Goal: Information Seeking & Learning: Learn about a topic

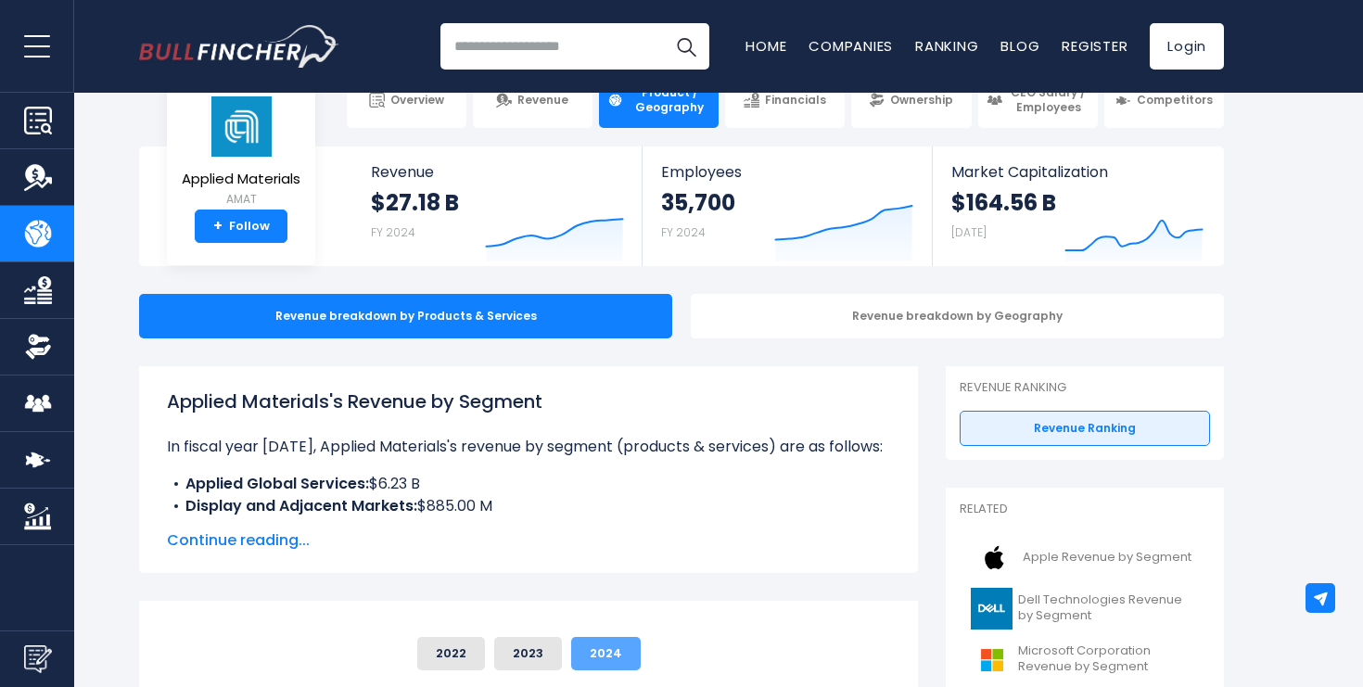
scroll to position [45, 0]
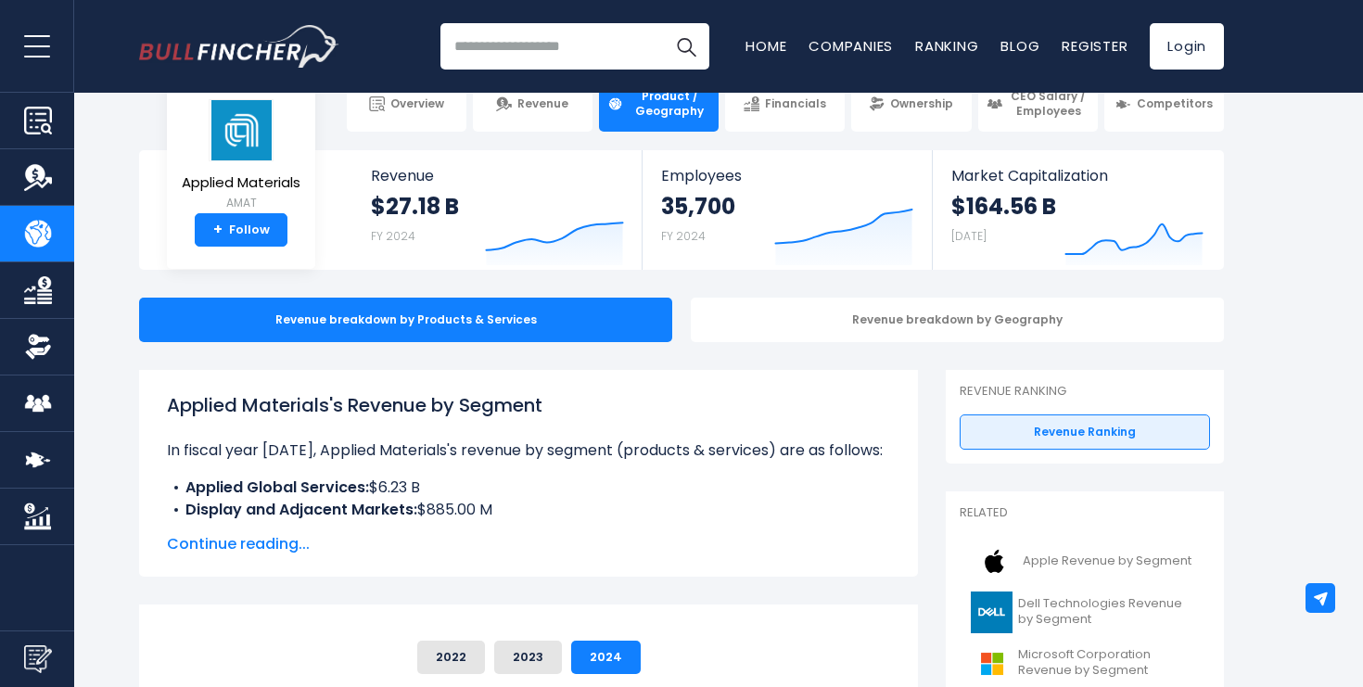
click at [251, 556] on div "Applied Materials's Revenue by Segment In fiscal year 2024, Applied Materials's…" at bounding box center [528, 473] width 779 height 207
click at [262, 541] on span "Continue reading..." at bounding box center [528, 544] width 723 height 22
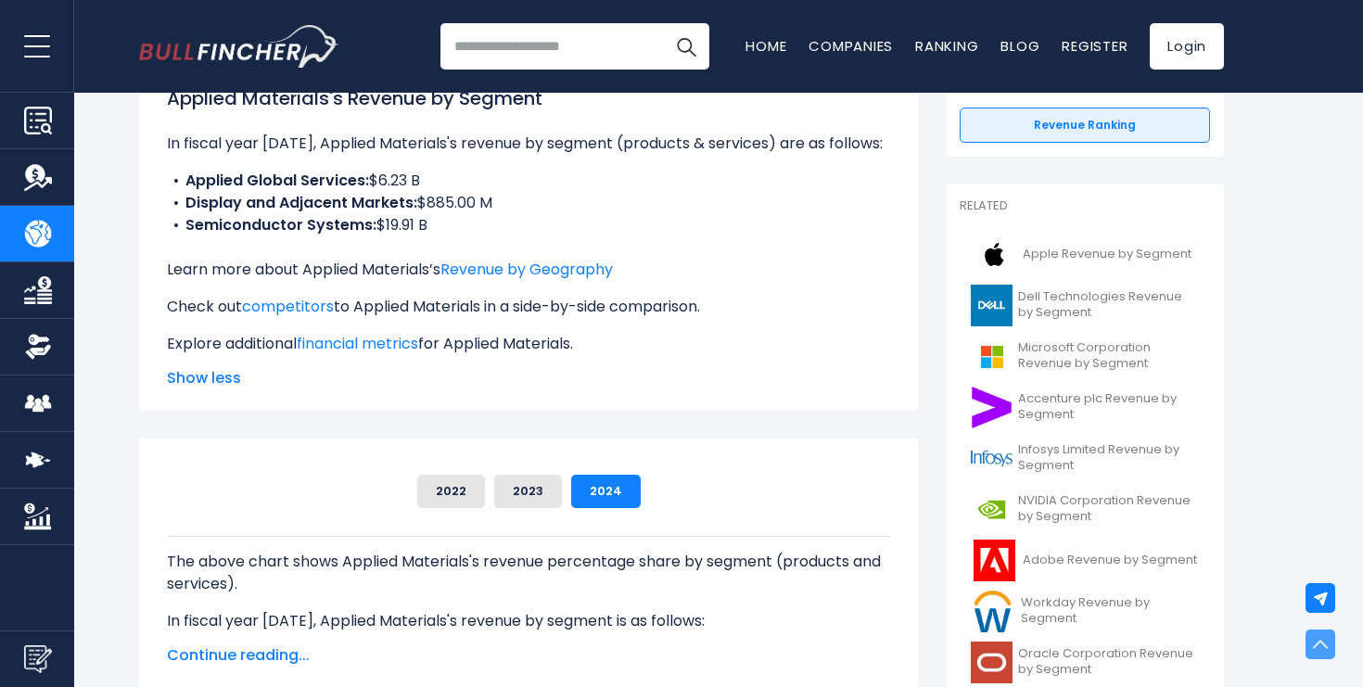
scroll to position [0, 0]
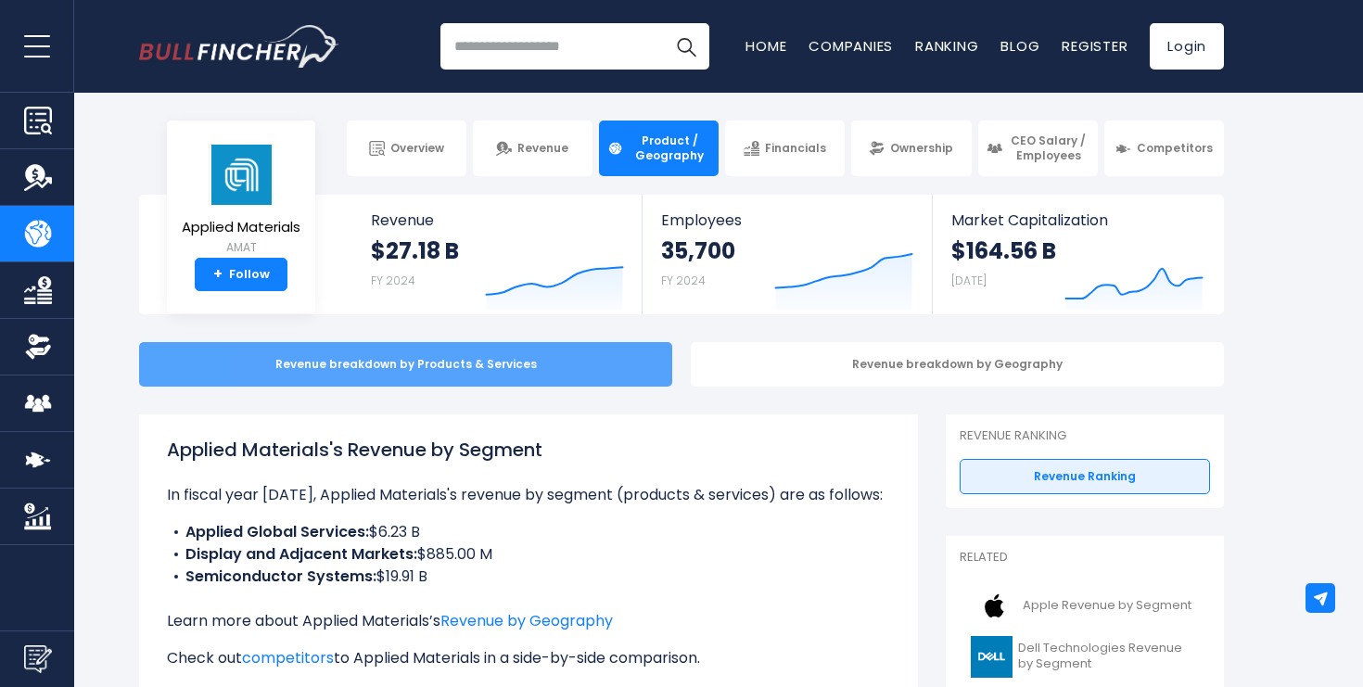
click at [614, 352] on div "Revenue breakdown by Products & Services" at bounding box center [405, 364] width 533 height 45
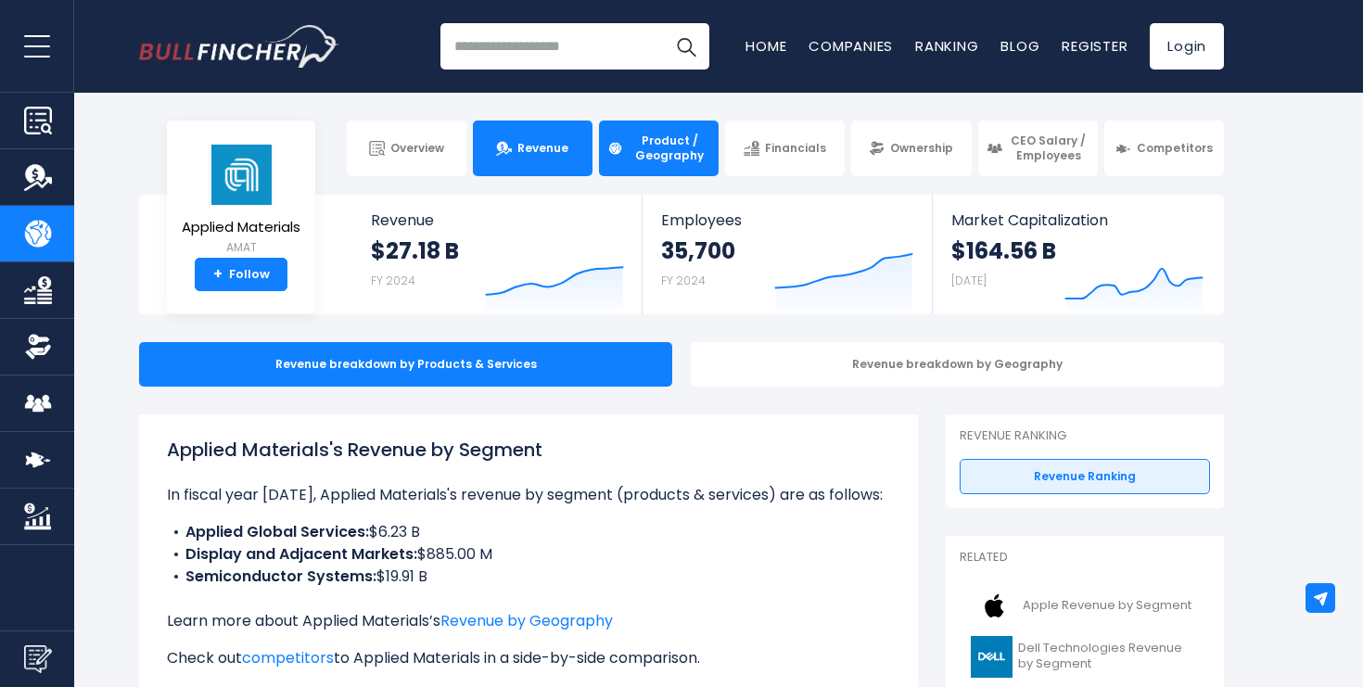
click at [509, 139] on link "Revenue" at bounding box center [533, 149] width 120 height 56
click at [558, 129] on link "Revenue" at bounding box center [533, 149] width 120 height 56
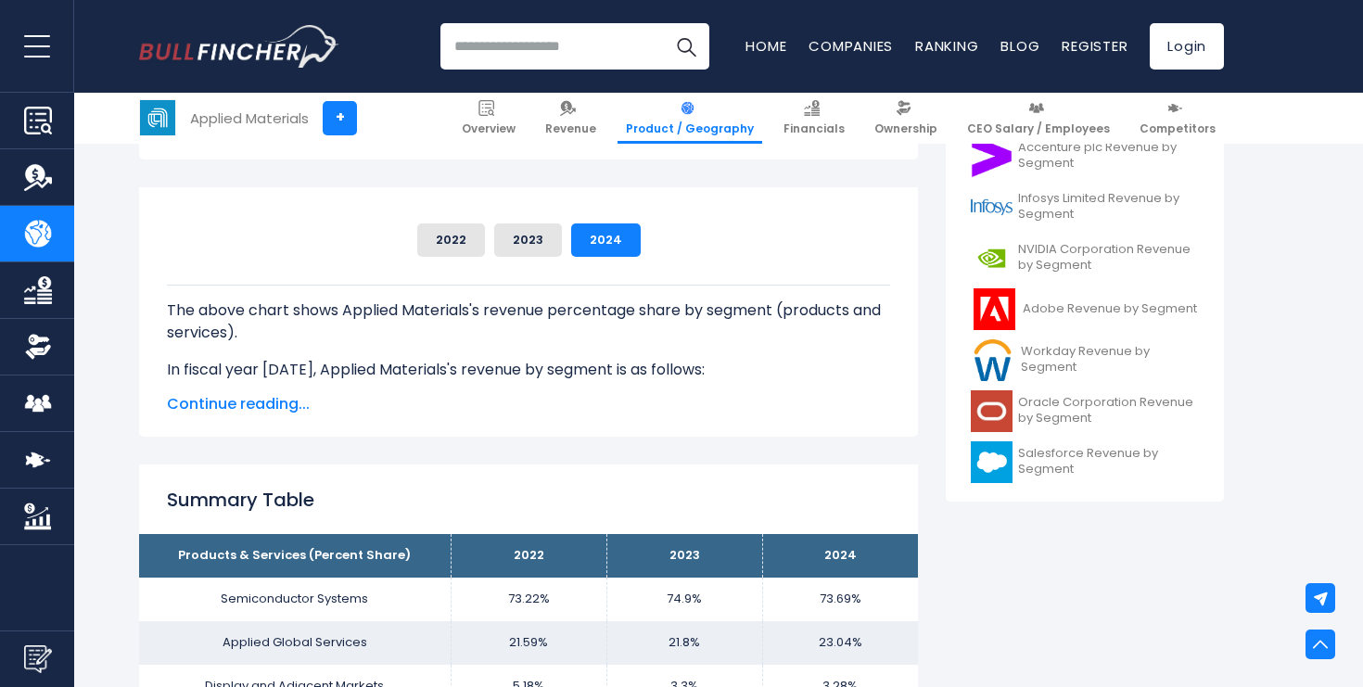
scroll to position [610, 0]
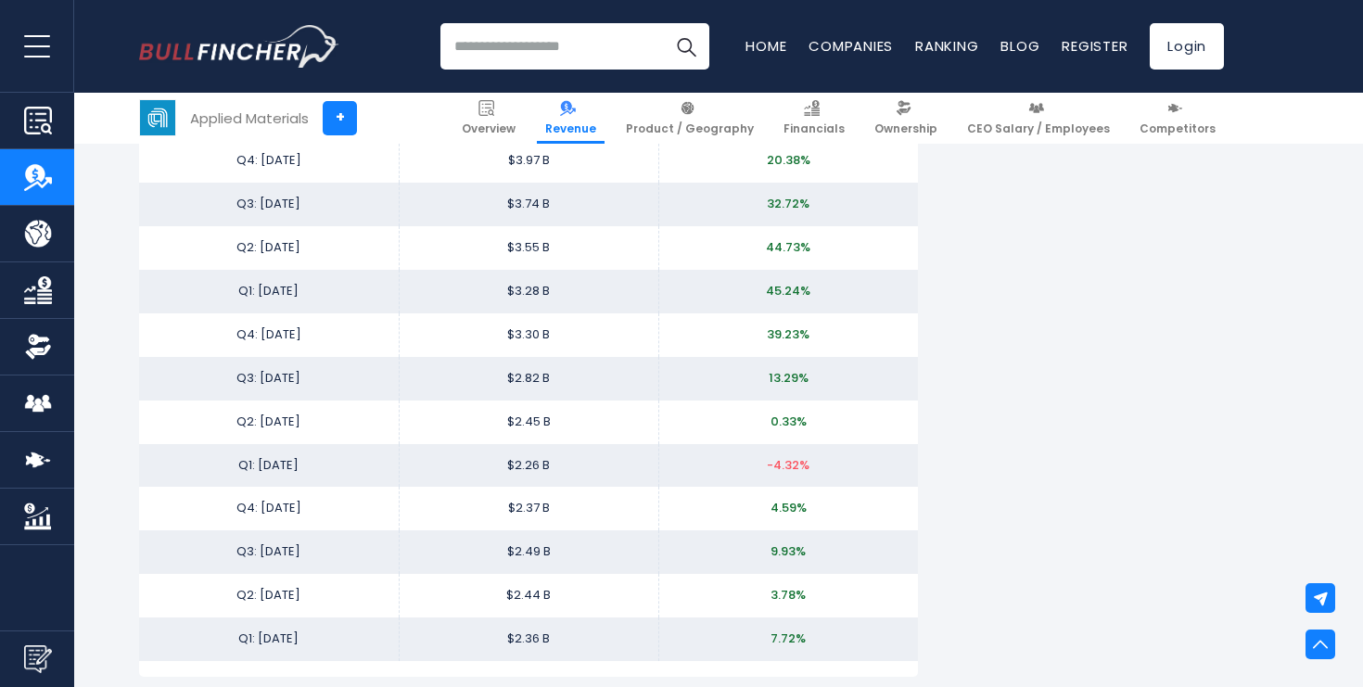
scroll to position [4019, 0]
